Goal: Navigation & Orientation: Find specific page/section

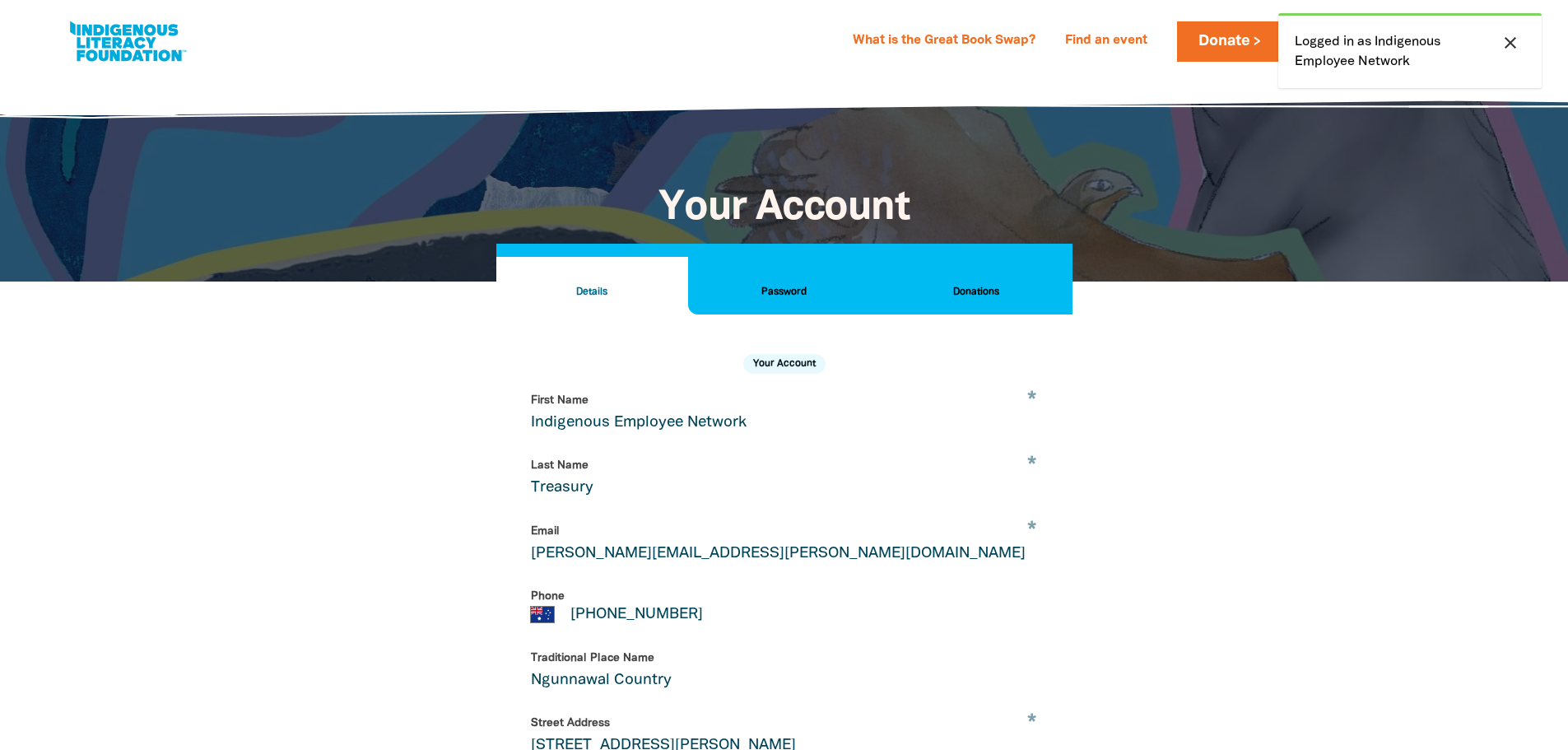
select select "AU"
click at [1508, 43] on icon "close" at bounding box center [1510, 42] width 20 height 20
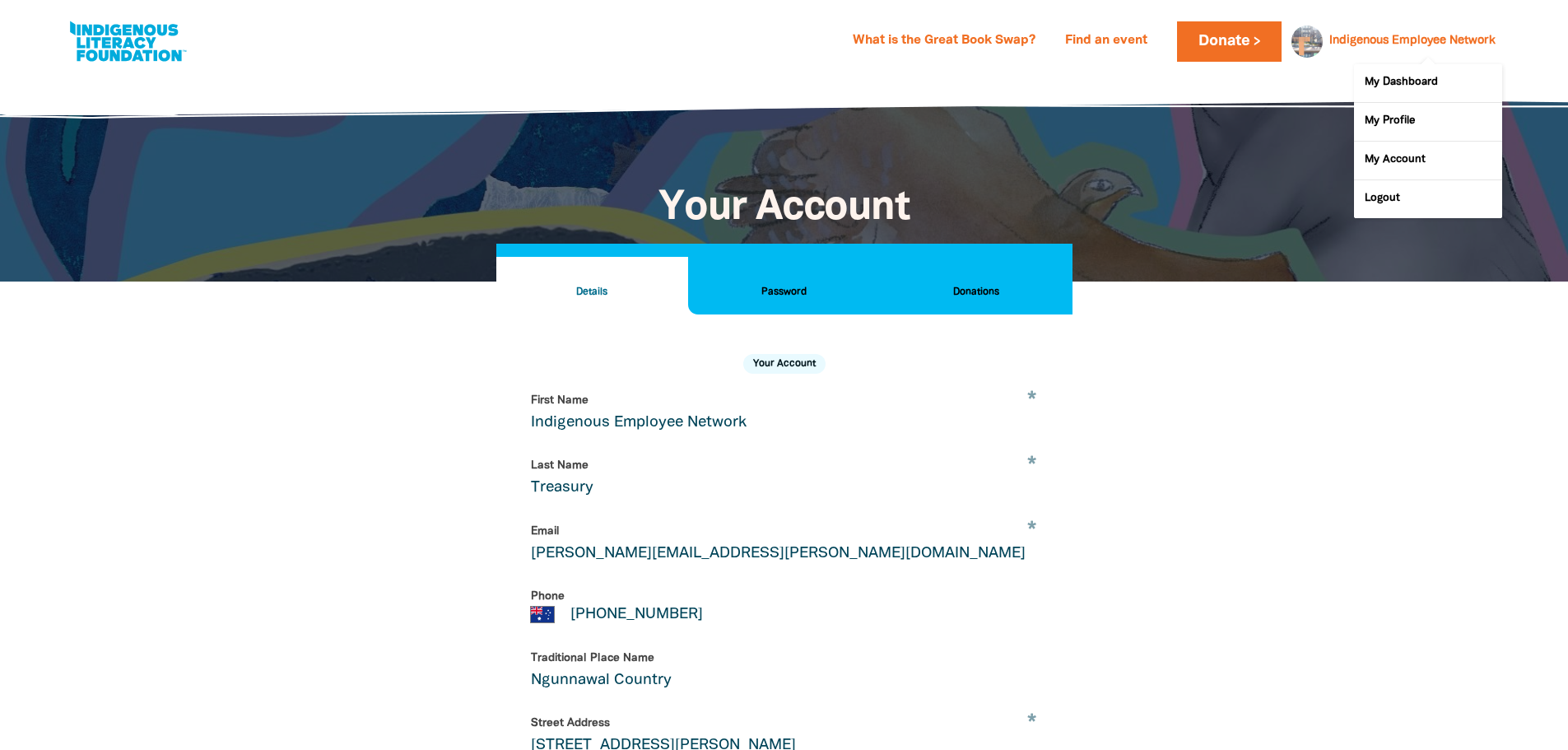
click at [1426, 44] on link "Indigenous Employee Network" at bounding box center [1411, 41] width 166 height 11
click at [1419, 85] on link "My Dashboard" at bounding box center [1428, 83] width 148 height 38
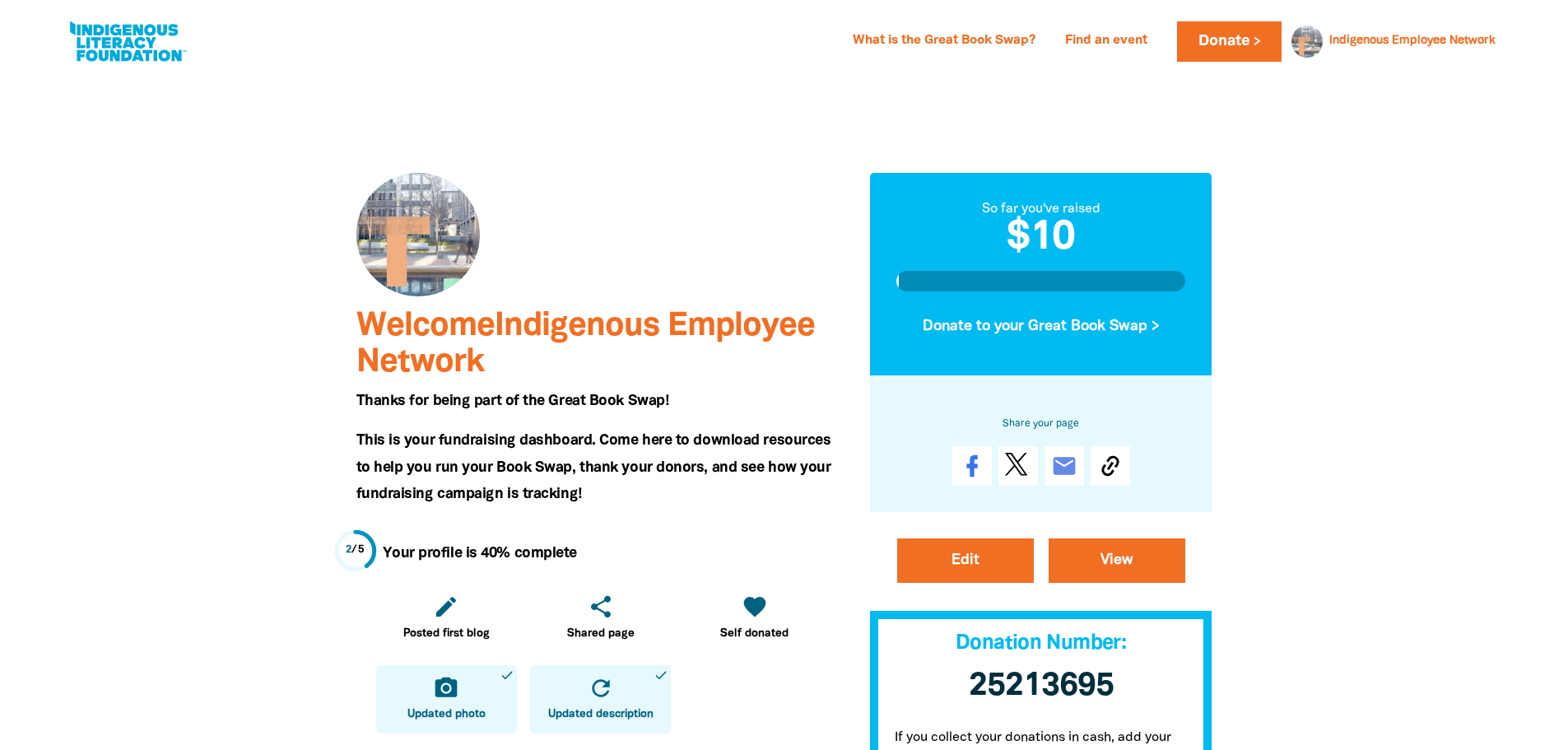
click at [1399, 283] on div at bounding box center [784, 690] width 1568 height 1232
